Goal: Find specific page/section: Find specific page/section

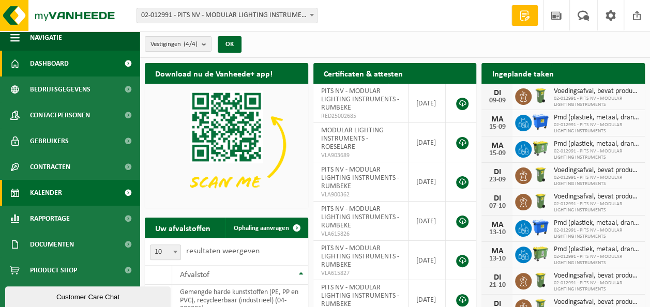
scroll to position [8, 0]
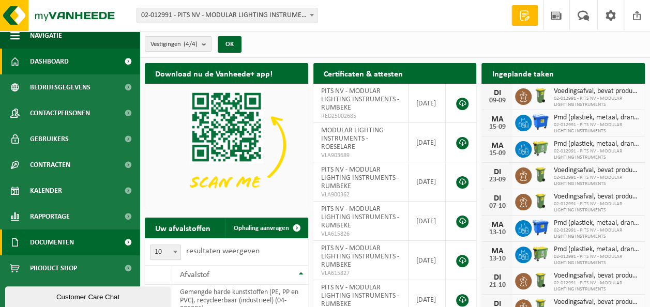
click at [41, 241] on span "Documenten" at bounding box center [52, 242] width 44 height 26
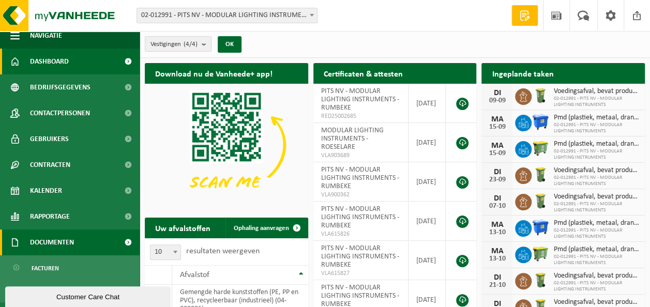
click at [42, 240] on span "Documenten" at bounding box center [52, 242] width 44 height 26
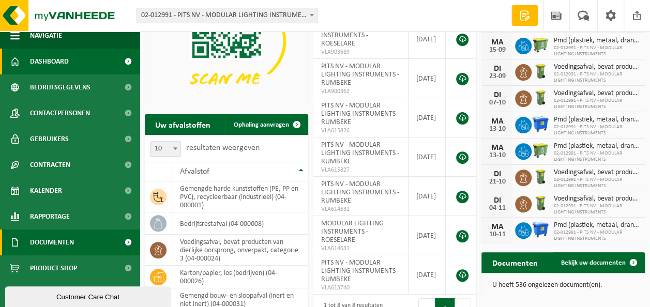
click at [48, 246] on span "Documenten" at bounding box center [52, 242] width 44 height 26
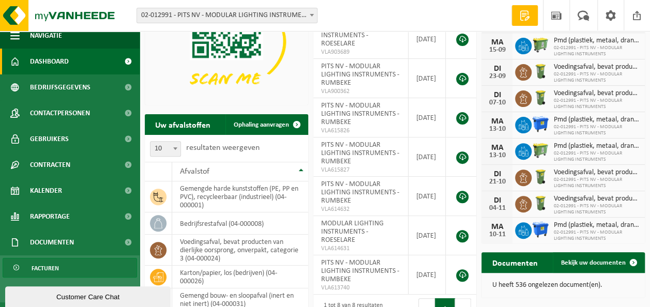
click at [47, 267] on span "Facturen" at bounding box center [45, 268] width 27 height 20
